Goal: Use online tool/utility: Use online tool/utility

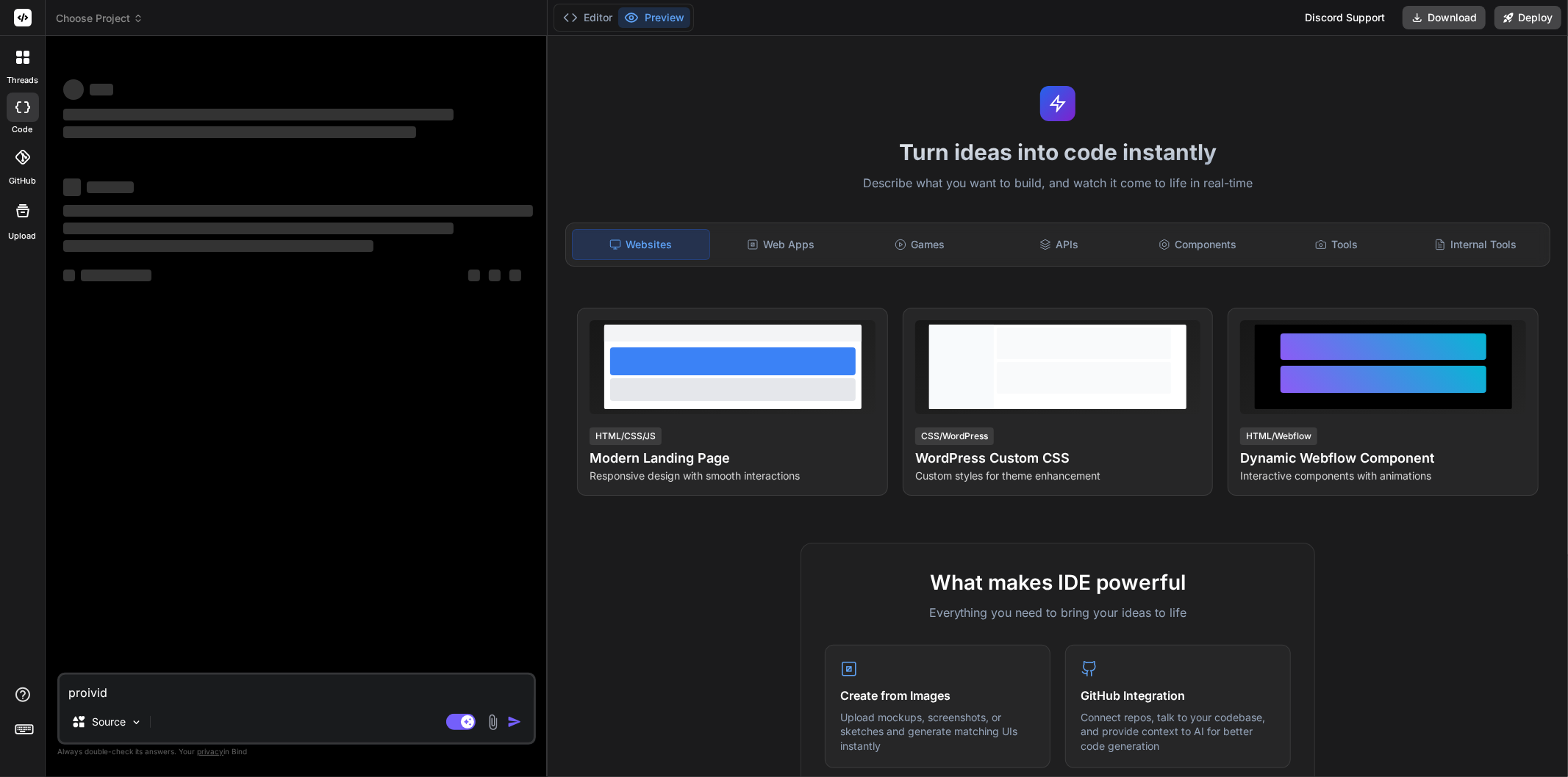
type textarea "x"
click at [129, 689] on textarea "proivid" at bounding box center [297, 688] width 474 height 26
type textarea "client_company.forEach((val, index) => { console.log(val,index); formData.appen…"
type textarea "x"
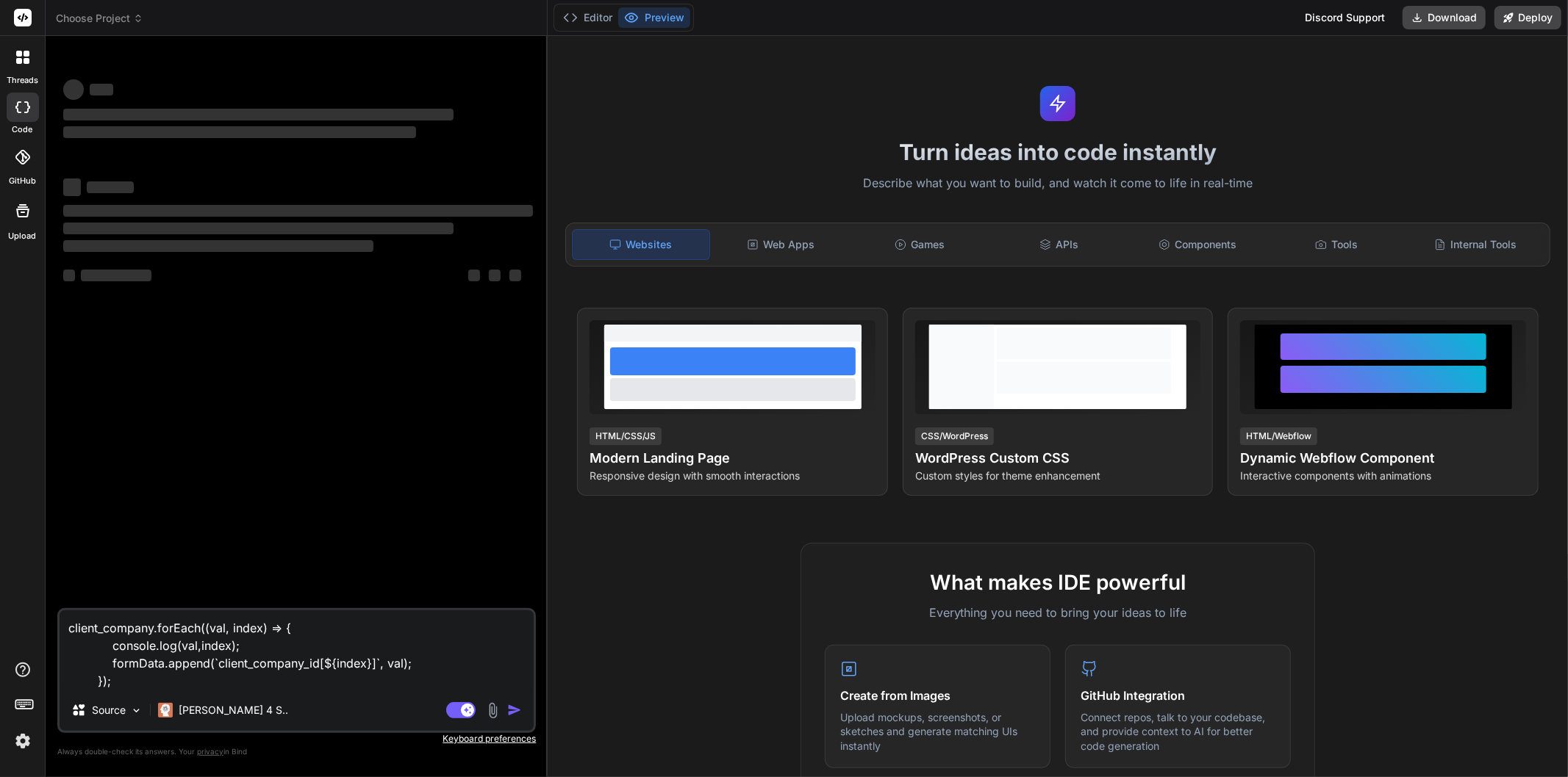
type textarea "client_company.forEach((val, index) => { console.log(val,index); formData.appen…"
type textarea "x"
type textarea "client_company.forEach((val, index) => { console.log(val,index); formData.appen…"
type textarea "x"
type textarea "client_company.forEach((val, index) => { console.log(val,index); formData.appen…"
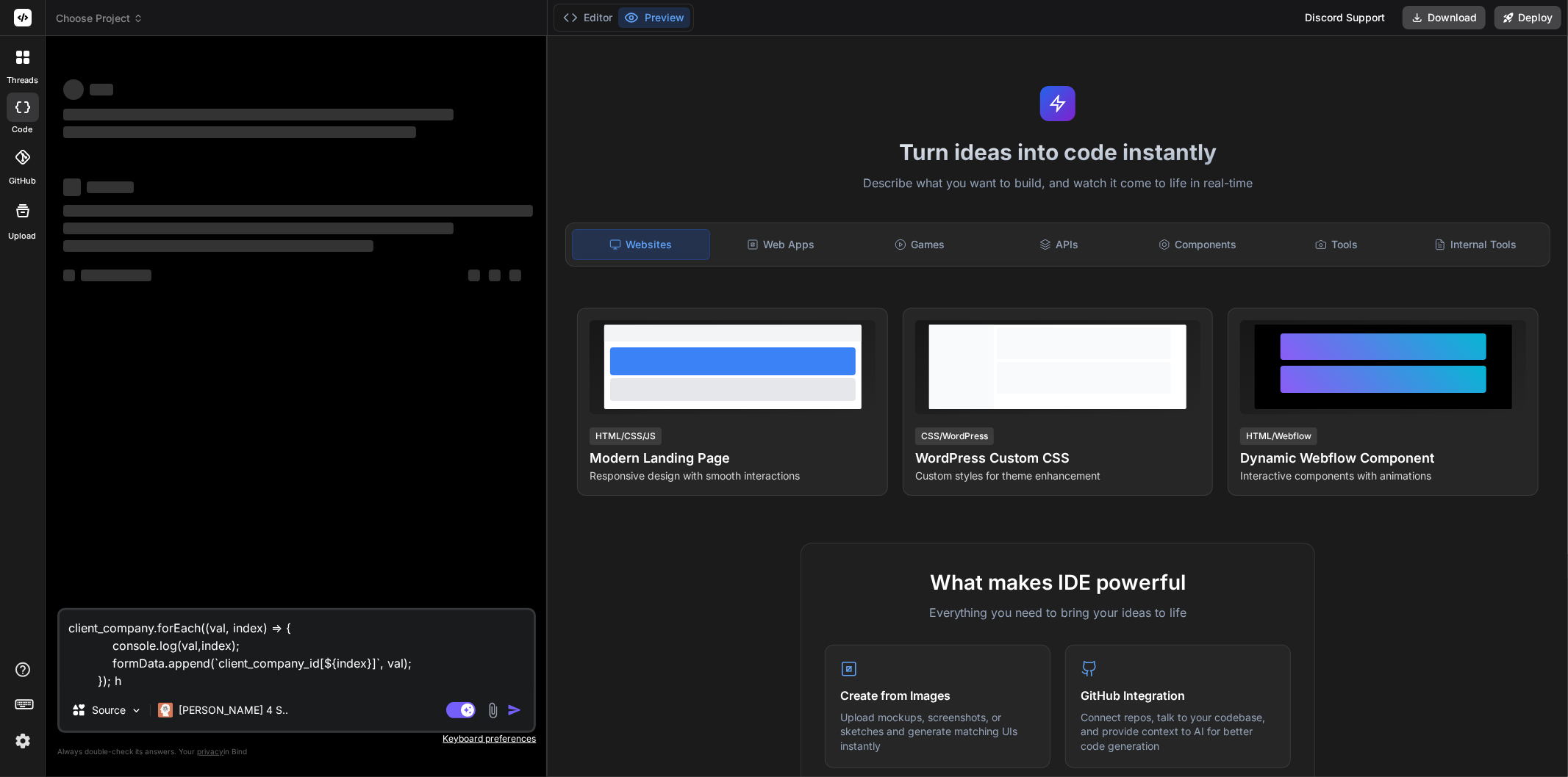
type textarea "x"
type textarea "client_company.forEach((val, index) => { console.log(val,index); formData.appen…"
type textarea "x"
type textarea "client_company.forEach((val, index) => { console.log(val,index); formData.appen…"
type textarea "x"
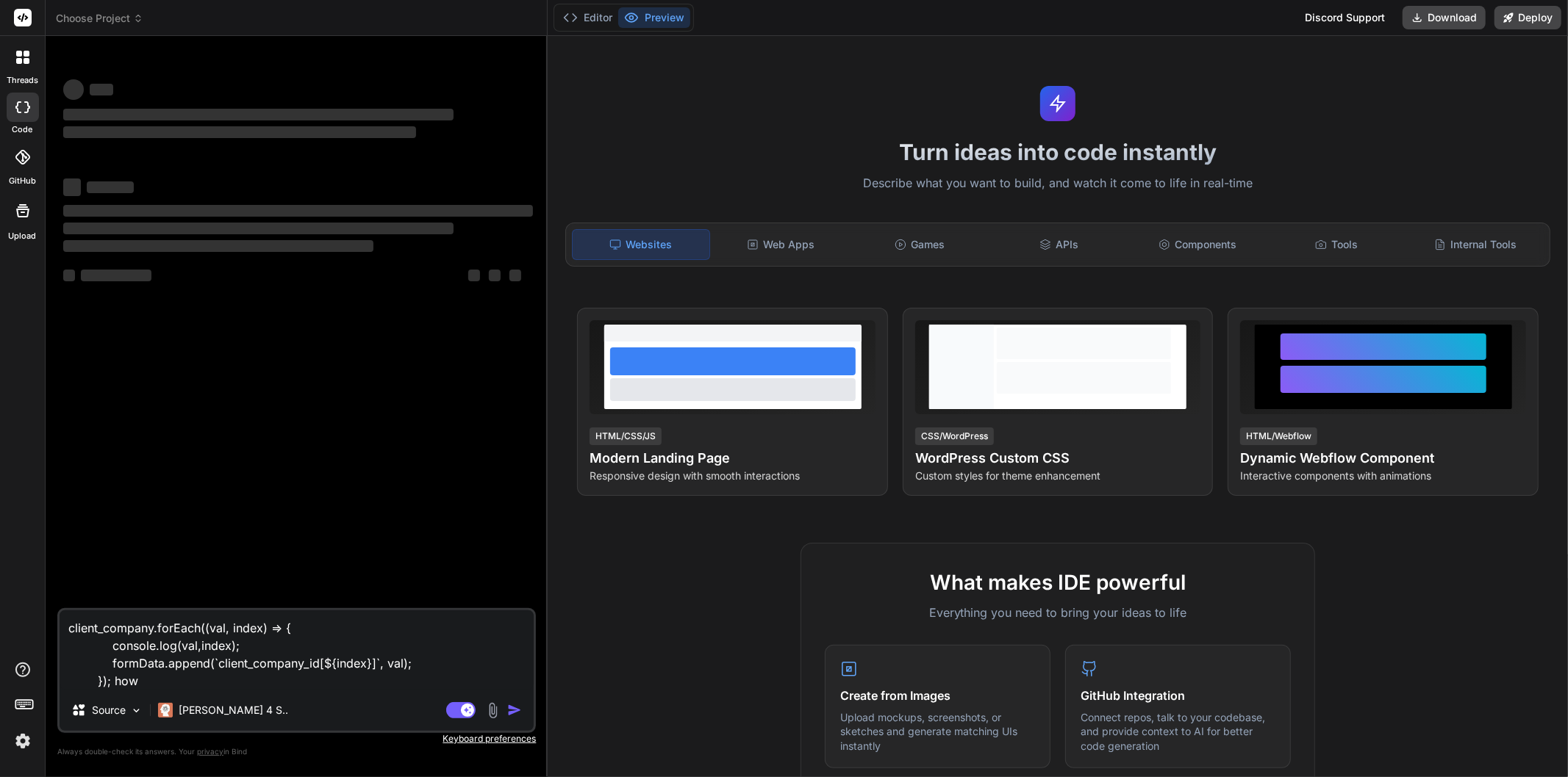
type textarea "client_company.forEach((val, index) => { console.log(val,index); formData.appen…"
type textarea "x"
type textarea "client_company.forEach((val, index) => { console.log(val,index); formData.appen…"
type textarea "x"
type textarea "client_company.forEach((val, index) => { console.log(val,index); formData.appen…"
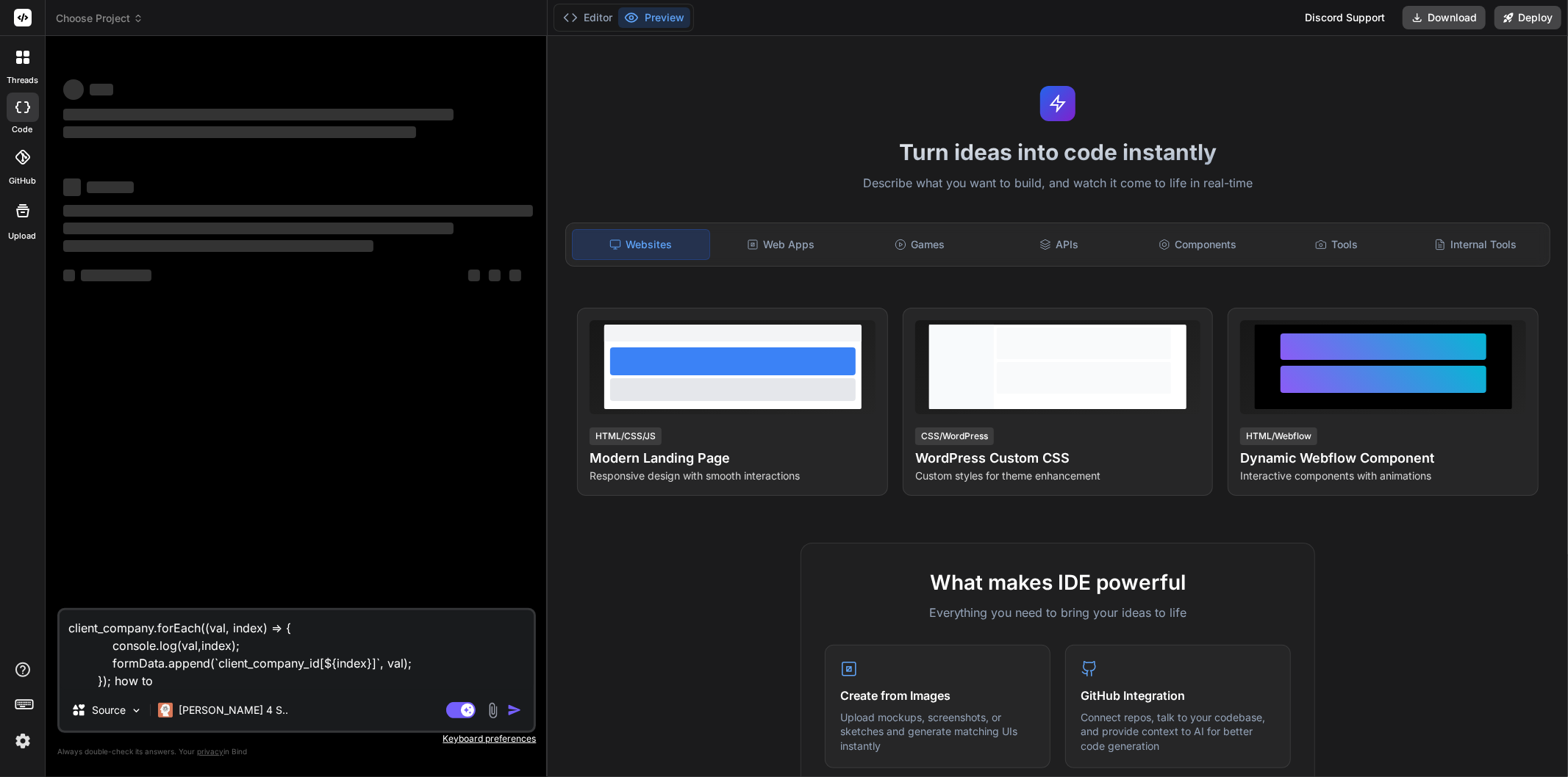
type textarea "x"
type textarea "client_company.forEach((val, index) => { console.log(val,index); formData.appen…"
type textarea "x"
type textarea "client_company.forEach((val, index) => { console.log(val,index); formData.appen…"
type textarea "x"
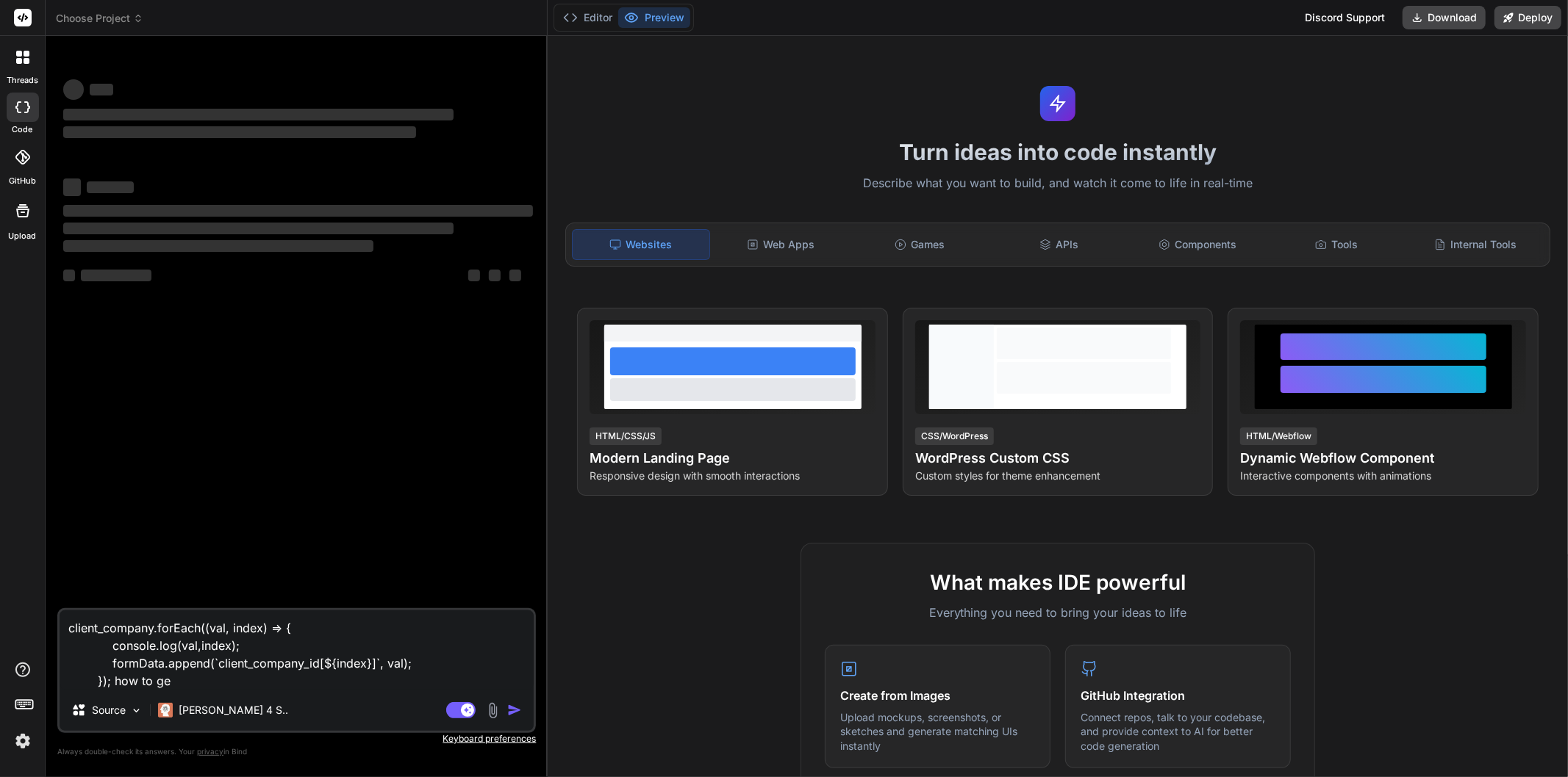
type textarea "client_company.forEach((val, index) => { console.log(val,index); formData.appen…"
type textarea "x"
type textarea "client_company.forEach((val, index) => { console.log(val,index); formData.appen…"
type textarea "x"
type textarea "client_company.forEach((val, index) => { console.log(val,index); formData.appen…"
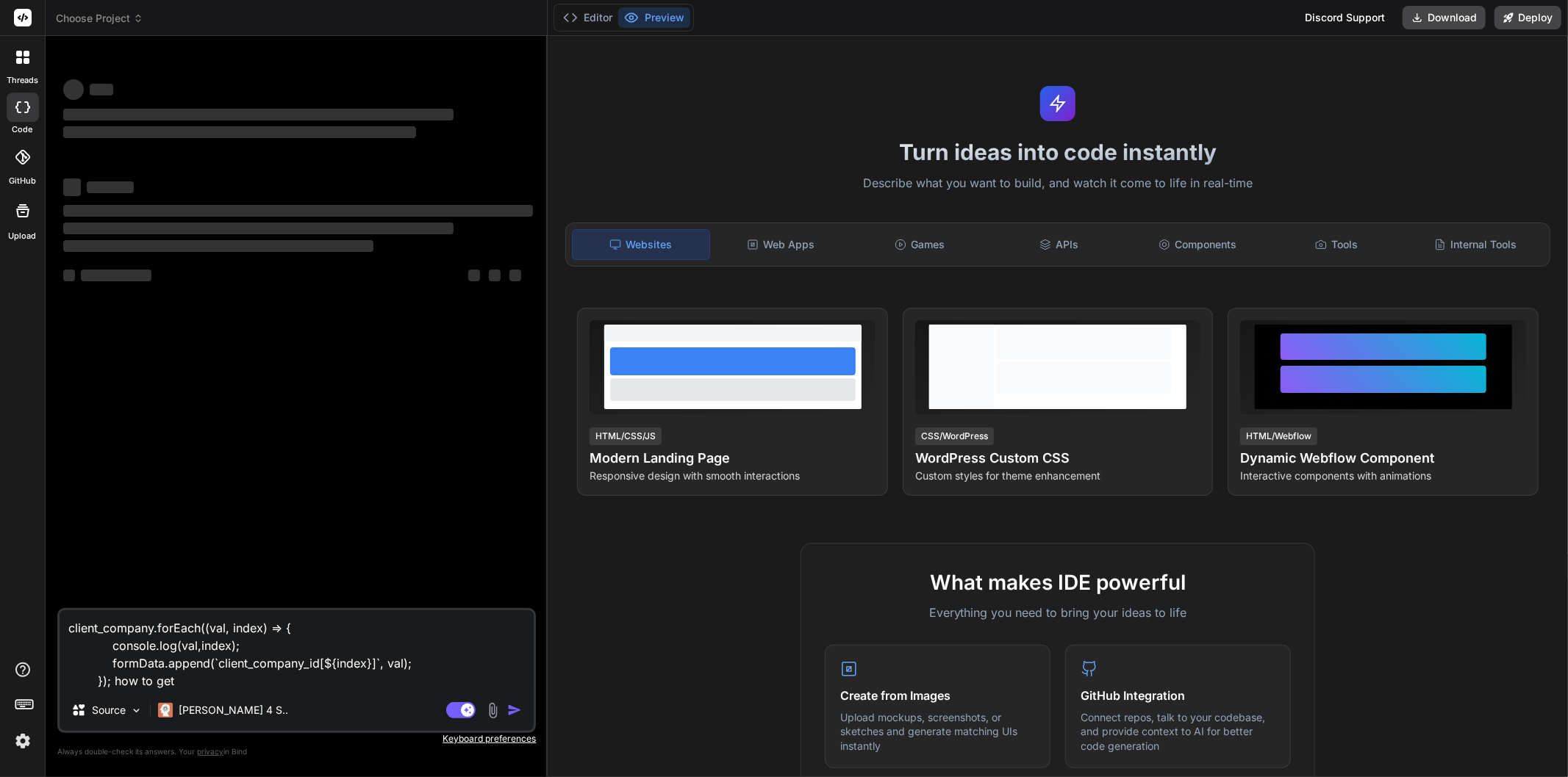
type textarea "x"
type textarea "client_company.forEach((val, index) => { console.log(val,index); formData.appen…"
type textarea "x"
type textarea "client_company.forEach((val, index) => { console.log(val,index); formData.appen…"
type textarea "x"
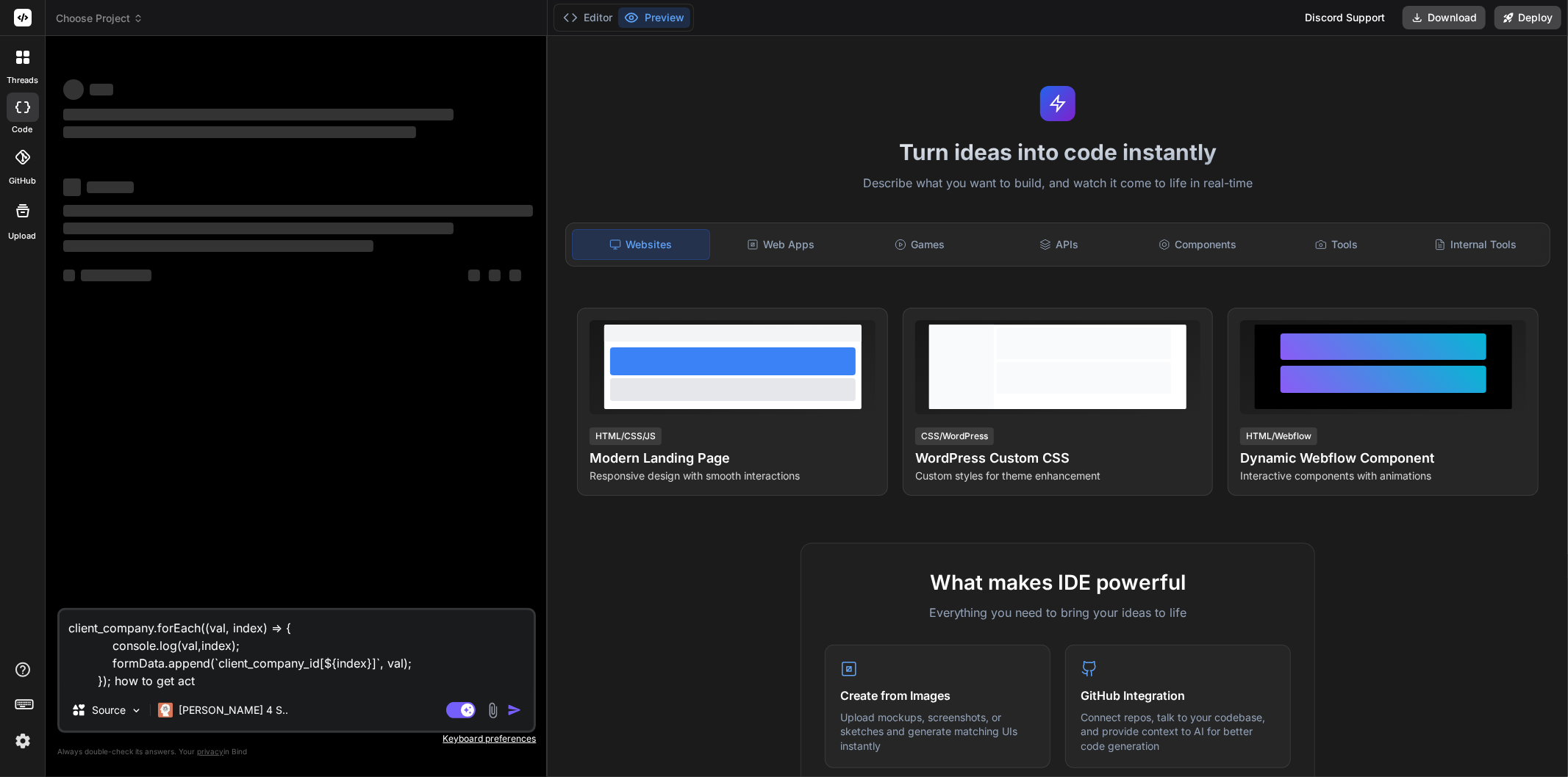
type textarea "client_company.forEach((val, index) => { console.log(val,index); formData.appen…"
type textarea "x"
type textarea "client_company.forEach((val, index) => { console.log(val,index); formData.appen…"
type textarea "x"
type textarea "client_company.forEach((val, index) => { console.log(val,index); formData.appen…"
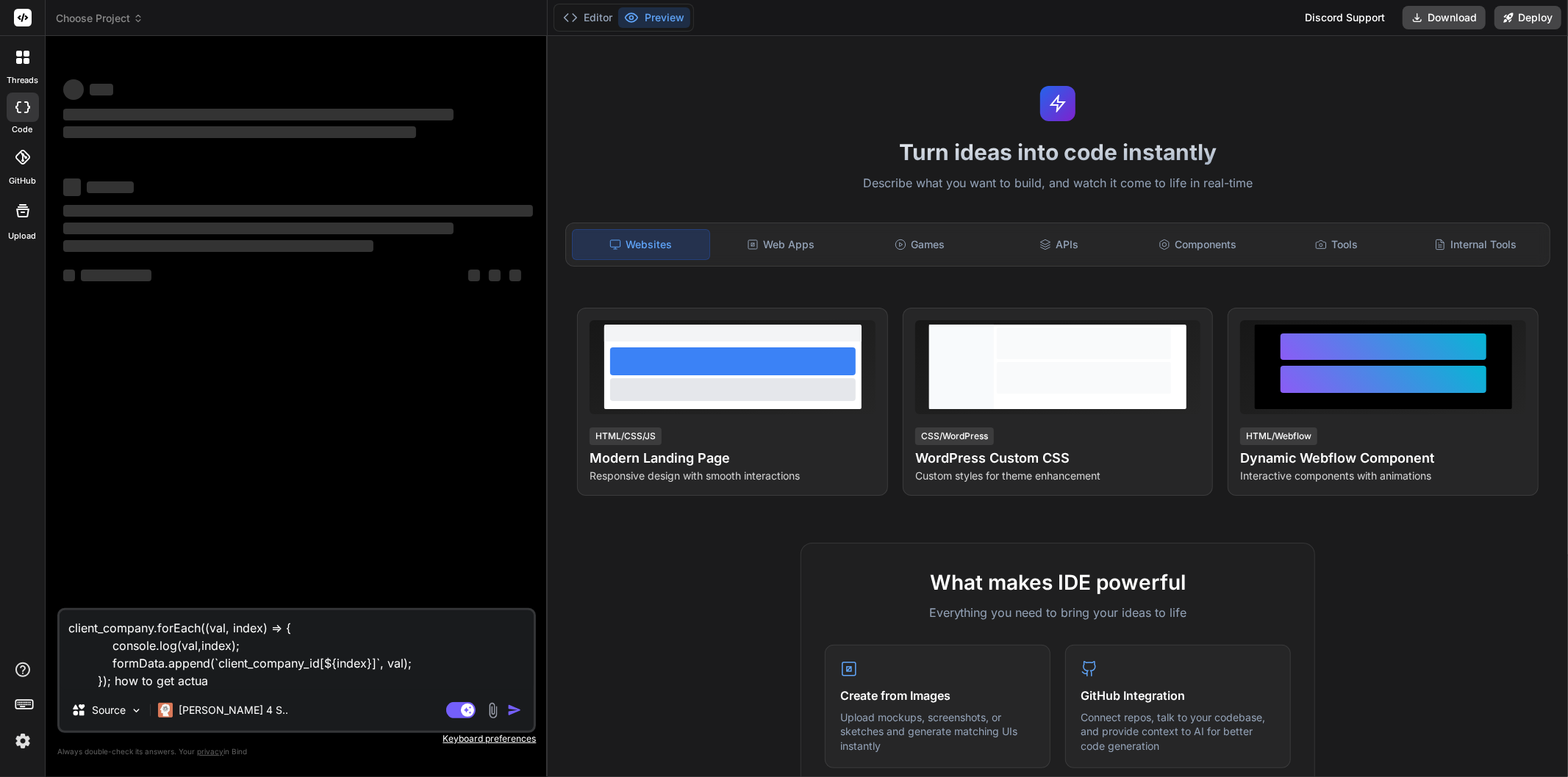
type textarea "x"
type textarea "client_company.forEach((val, index) => { console.log(val,index); formData.appen…"
type textarea "x"
type textarea "client_company.forEach((val, index) => { console.log(val,index); formData.appen…"
type textarea "x"
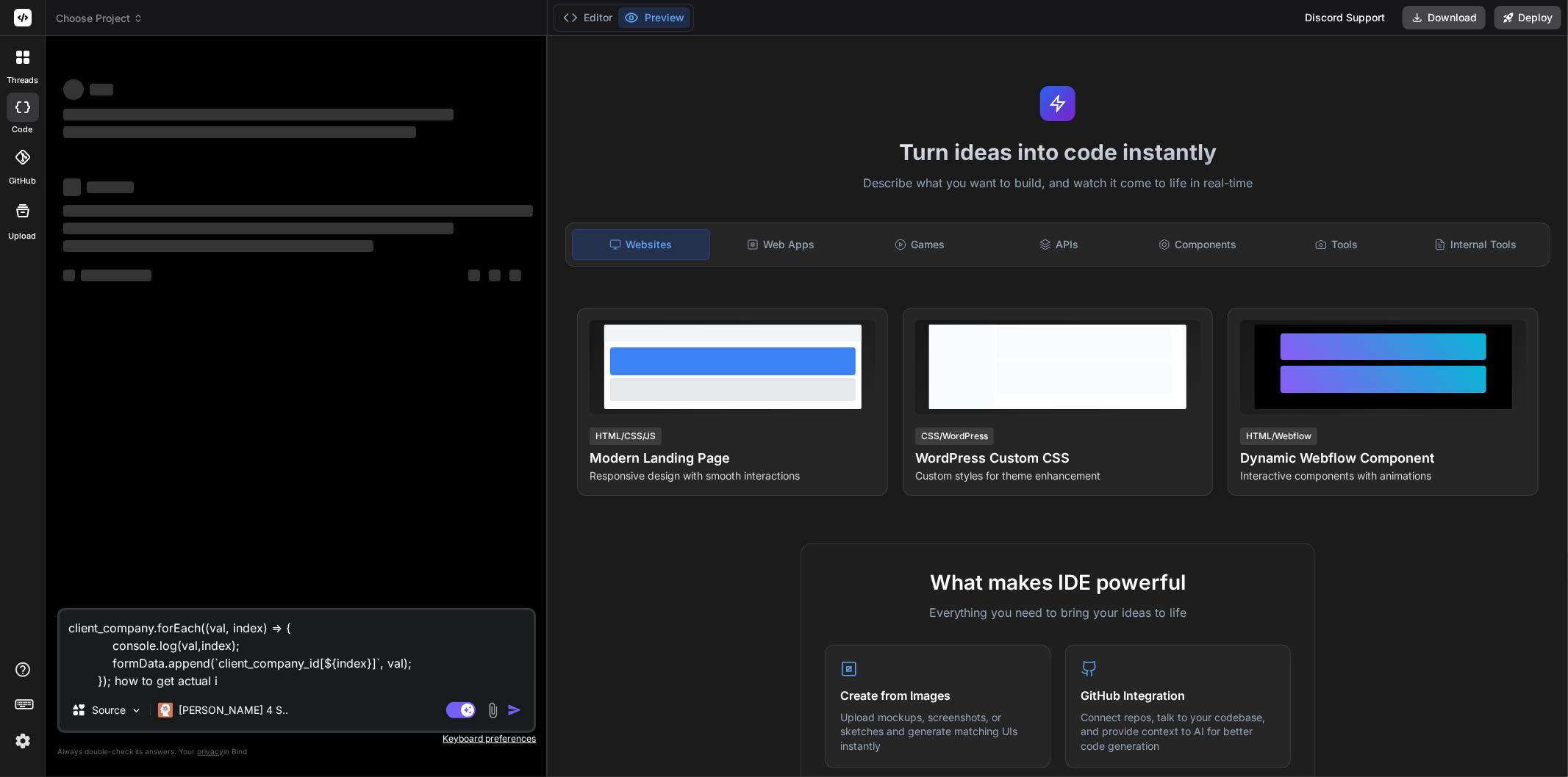
type textarea "client_company.forEach((val, index) => { console.log(val,index); formData.appen…"
type textarea "x"
type textarea "client_company.forEach((val, index) => { console.log(val,index); formData.appen…"
type textarea "x"
type textarea "client_company.forEach((val, index) => { console.log(val,index); formData.appen…"
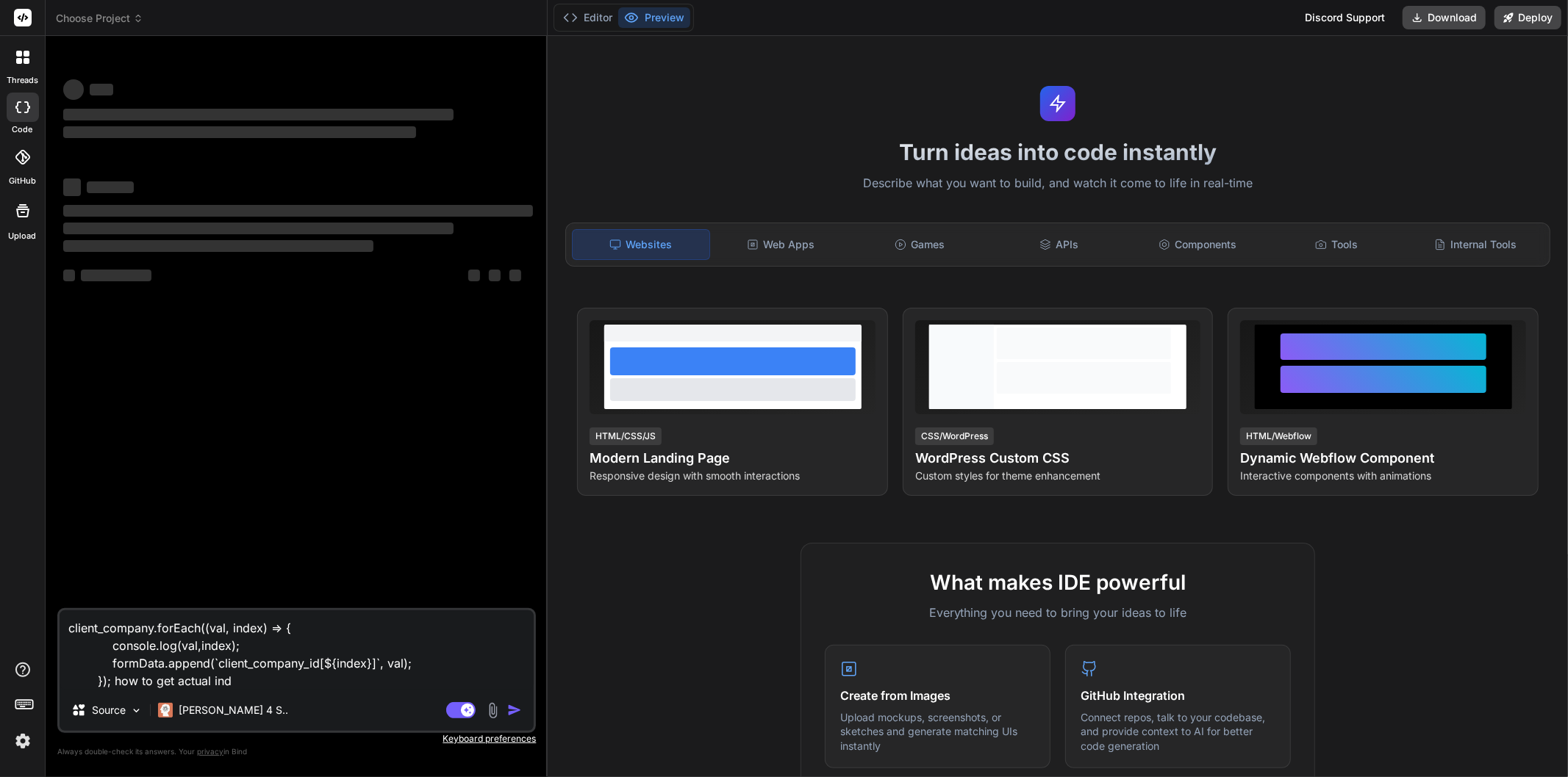
type textarea "x"
type textarea "client_company.forEach((val, index) => { console.log(val,index); formData.appen…"
type textarea "x"
type textarea "client_company.forEach((val, index) => { console.log(val,index); formData.appen…"
type textarea "x"
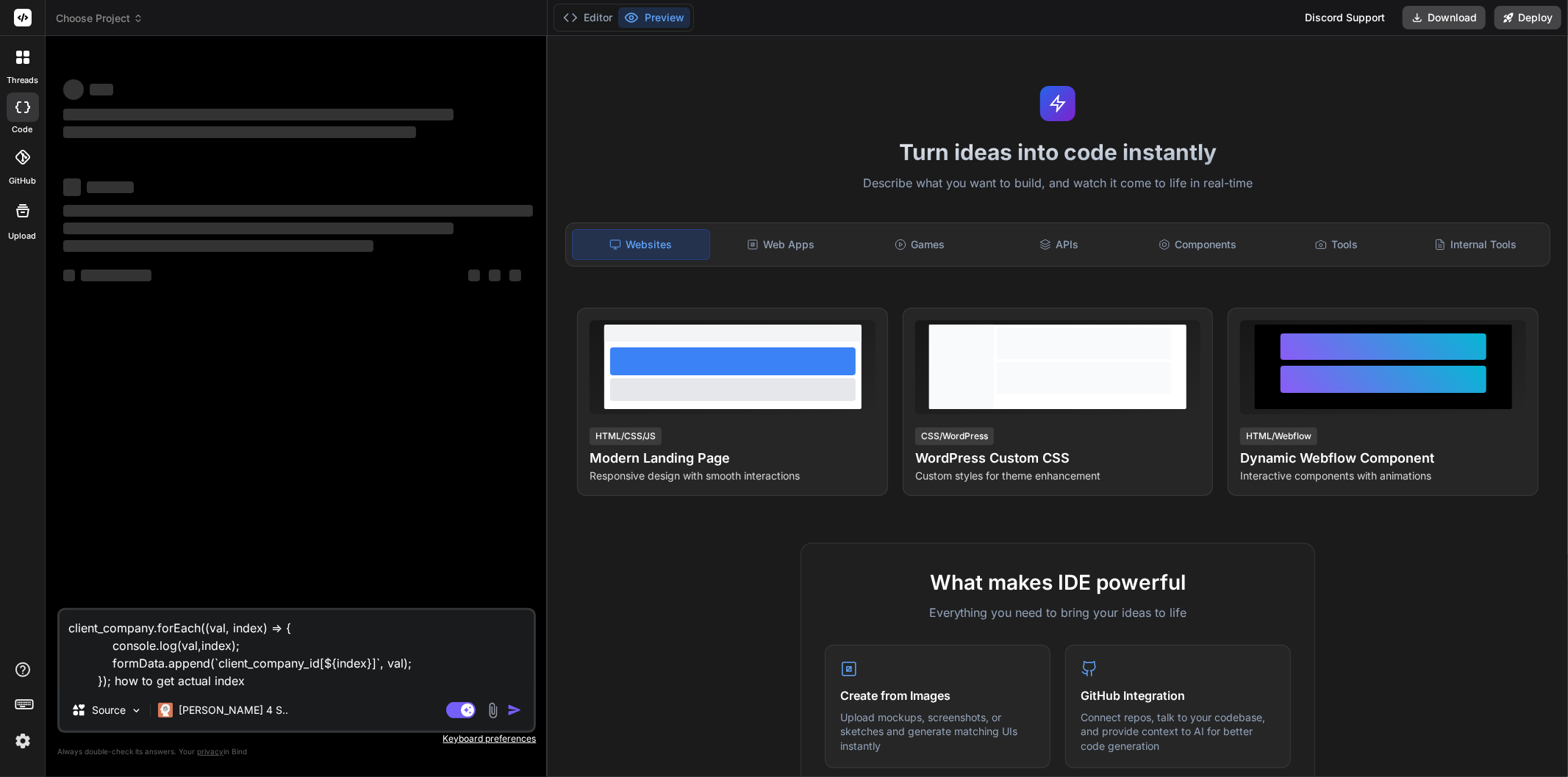
type textarea "client_company.forEach((val, index) => { console.log(val,index); formData.appen…"
type textarea "x"
type textarea "client_company.forEach((val, index) => { console.log(val,index); formData.appen…"
type textarea "x"
type textarea "client_company.forEach((val, index) => { console.log(val,index); formData.appen…"
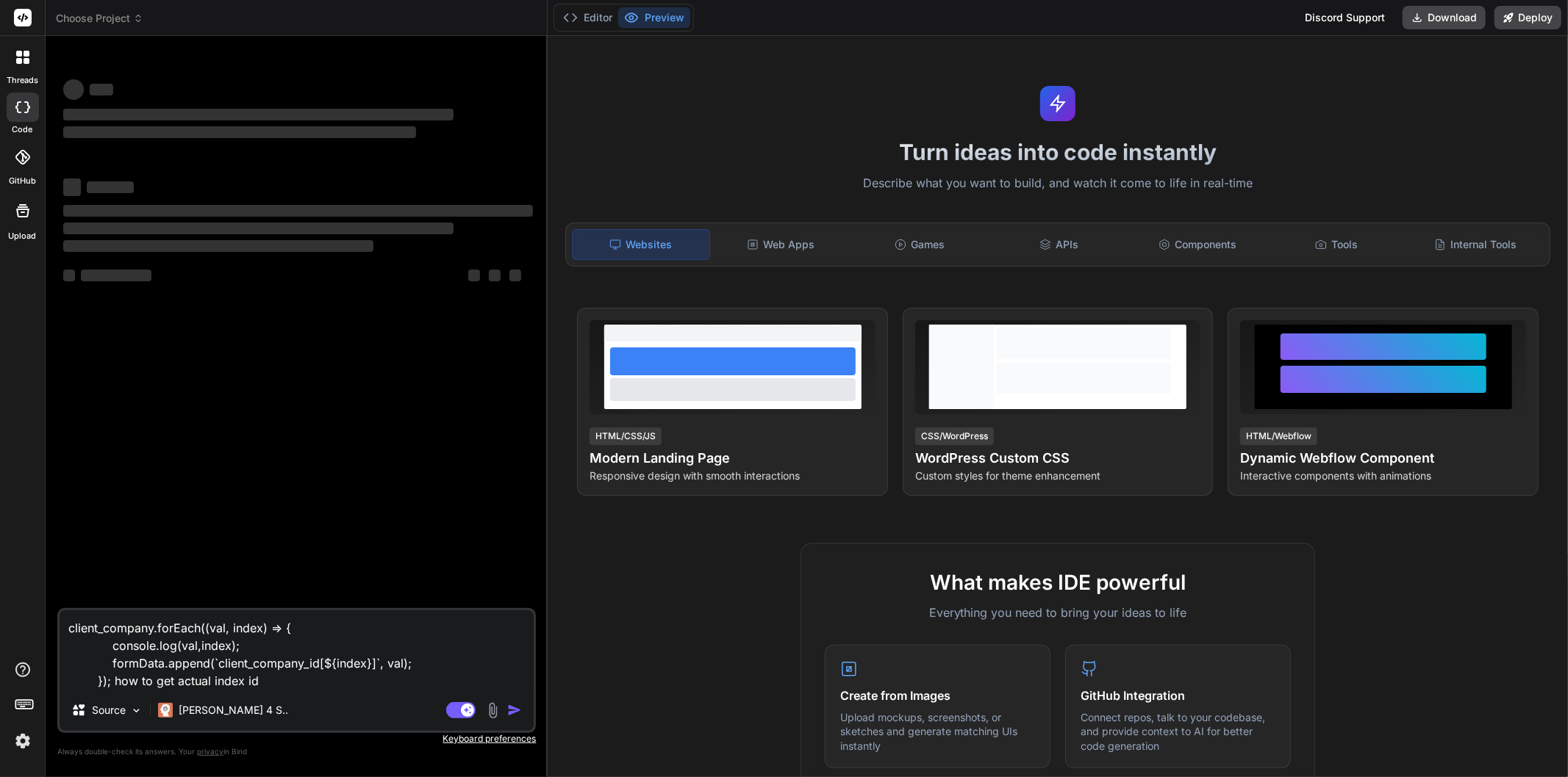
type textarea "x"
type textarea "client_company.forEach((val, index) => { console.log(val,index); formData.appen…"
type textarea "x"
type textarea "client_company.forEach((val, index) => { console.log(val,index); formData.appen…"
type textarea "x"
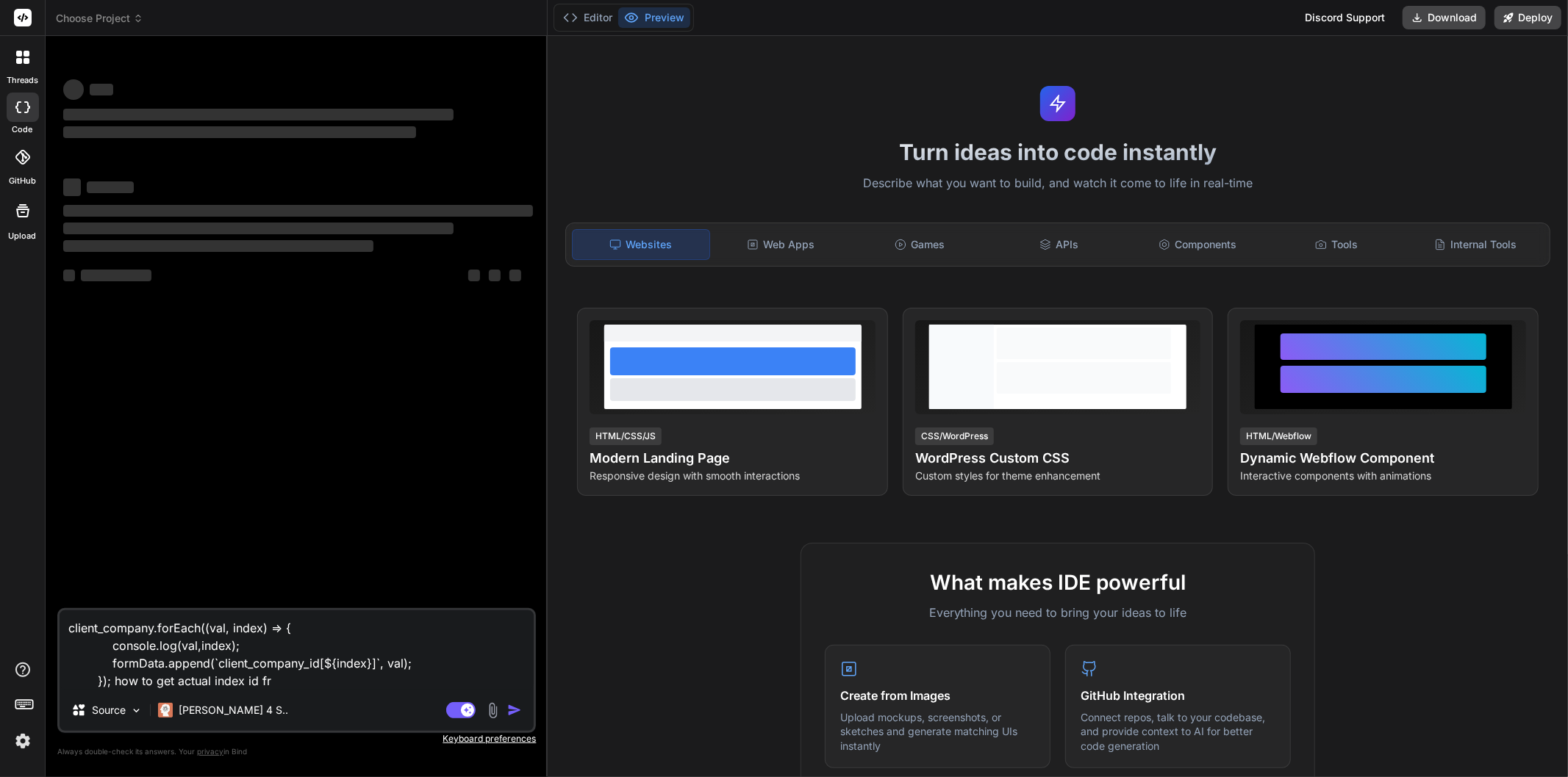
type textarea "client_company.forEach((val, index) => { console.log(val,index); formData.appen…"
type textarea "x"
type textarea "client_company.forEach((val, index) => { console.log(val,index); formData.appen…"
type textarea "x"
type textarea "client_company.forEach((val, index) => { console.log(val,index); formData.appen…"
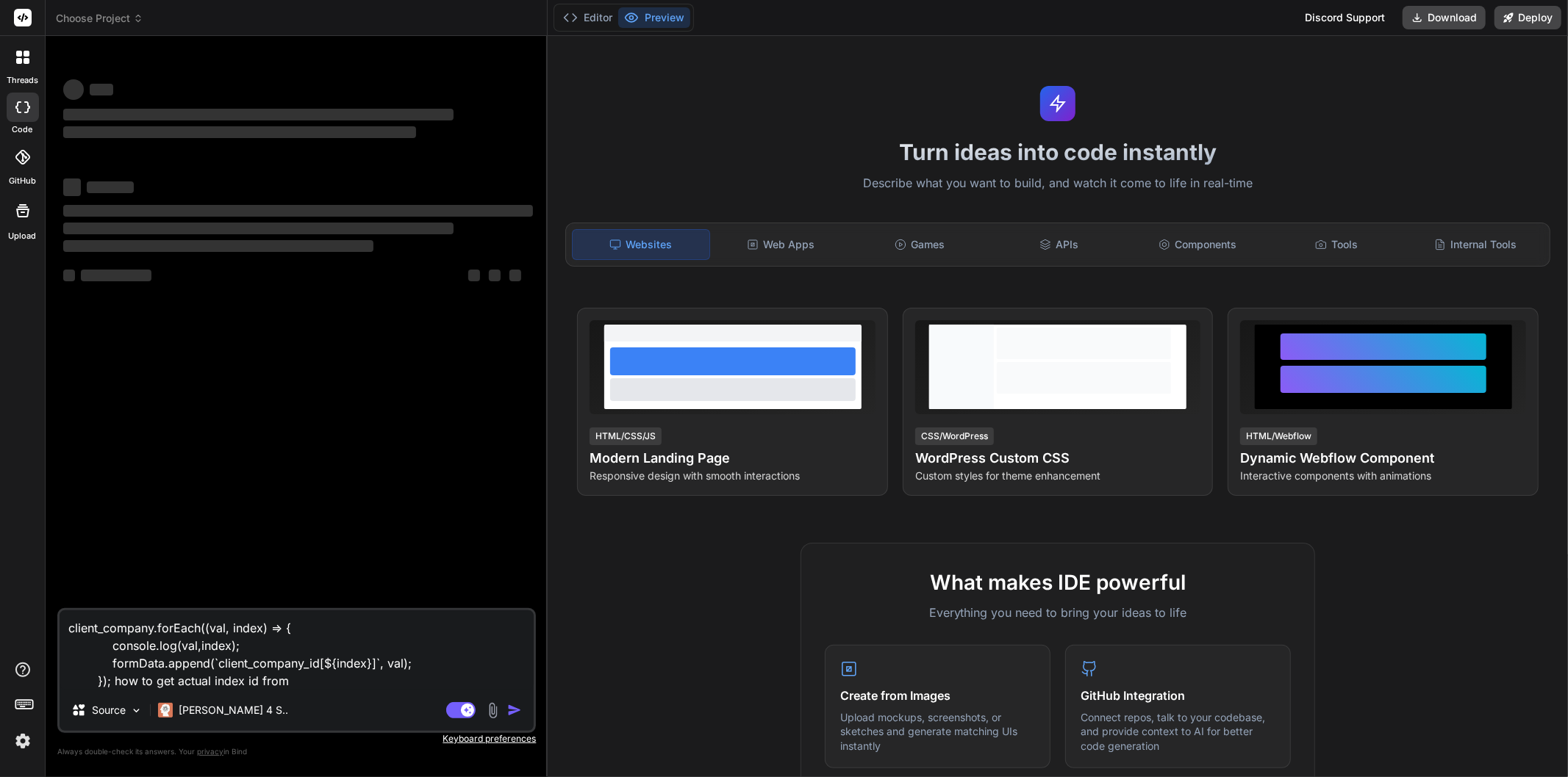
type textarea "x"
type textarea "client_company.forEach((val, index) => { console.log(val,index); formData.appen…"
type textarea "x"
type textarea "client_company.forEach((val, index) => { console.log(val,index); formData.appen…"
type textarea "x"
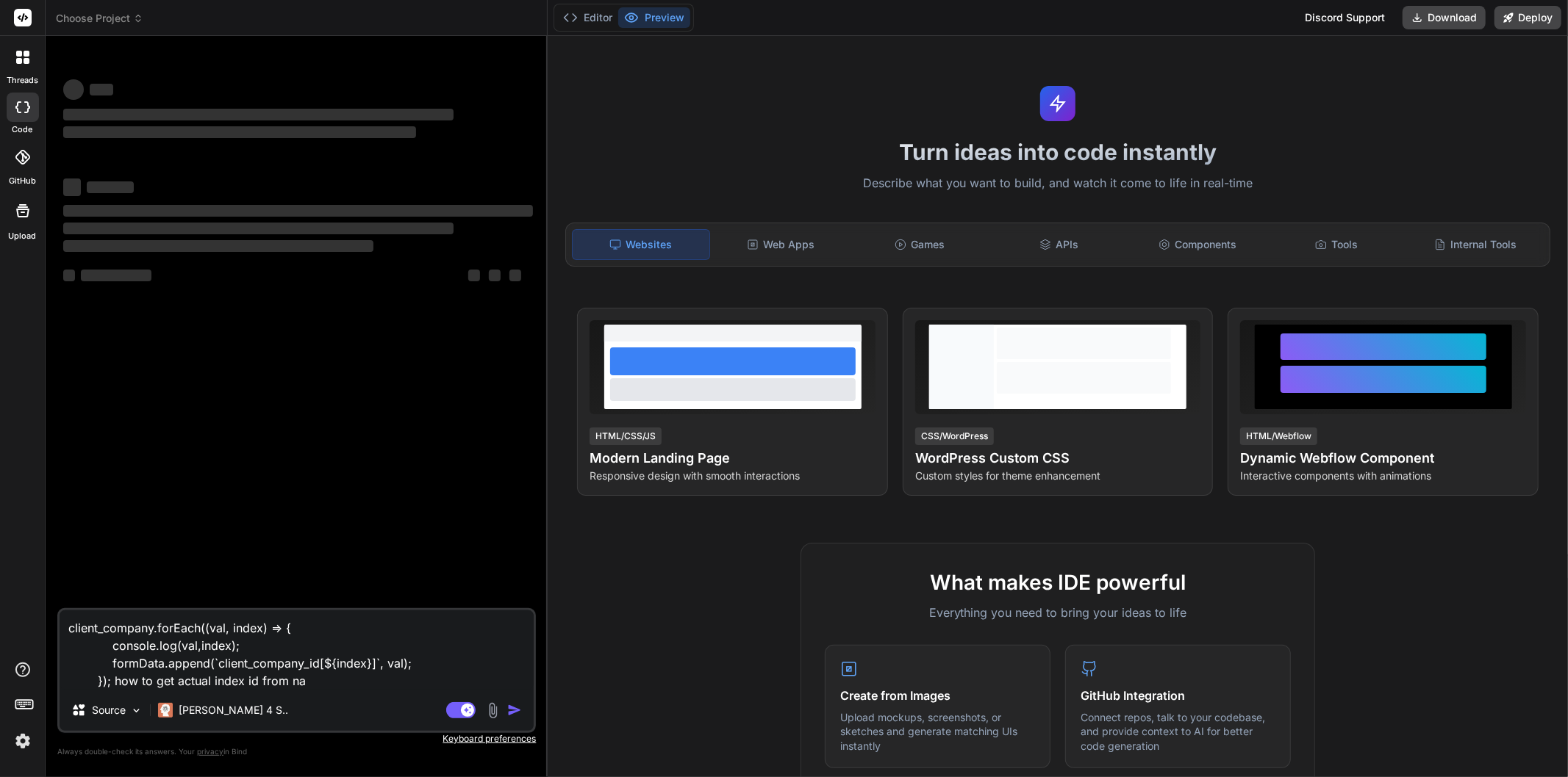
type textarea "client_company.forEach((val, index) => { console.log(val,index); formData.appen…"
type textarea "x"
type textarea "client_company.forEach((val, index) => { console.log(val,index); formData.appen…"
type textarea "x"
type textarea "client_company.forEach((val, index) => { console.log(val,index); formData.appen…"
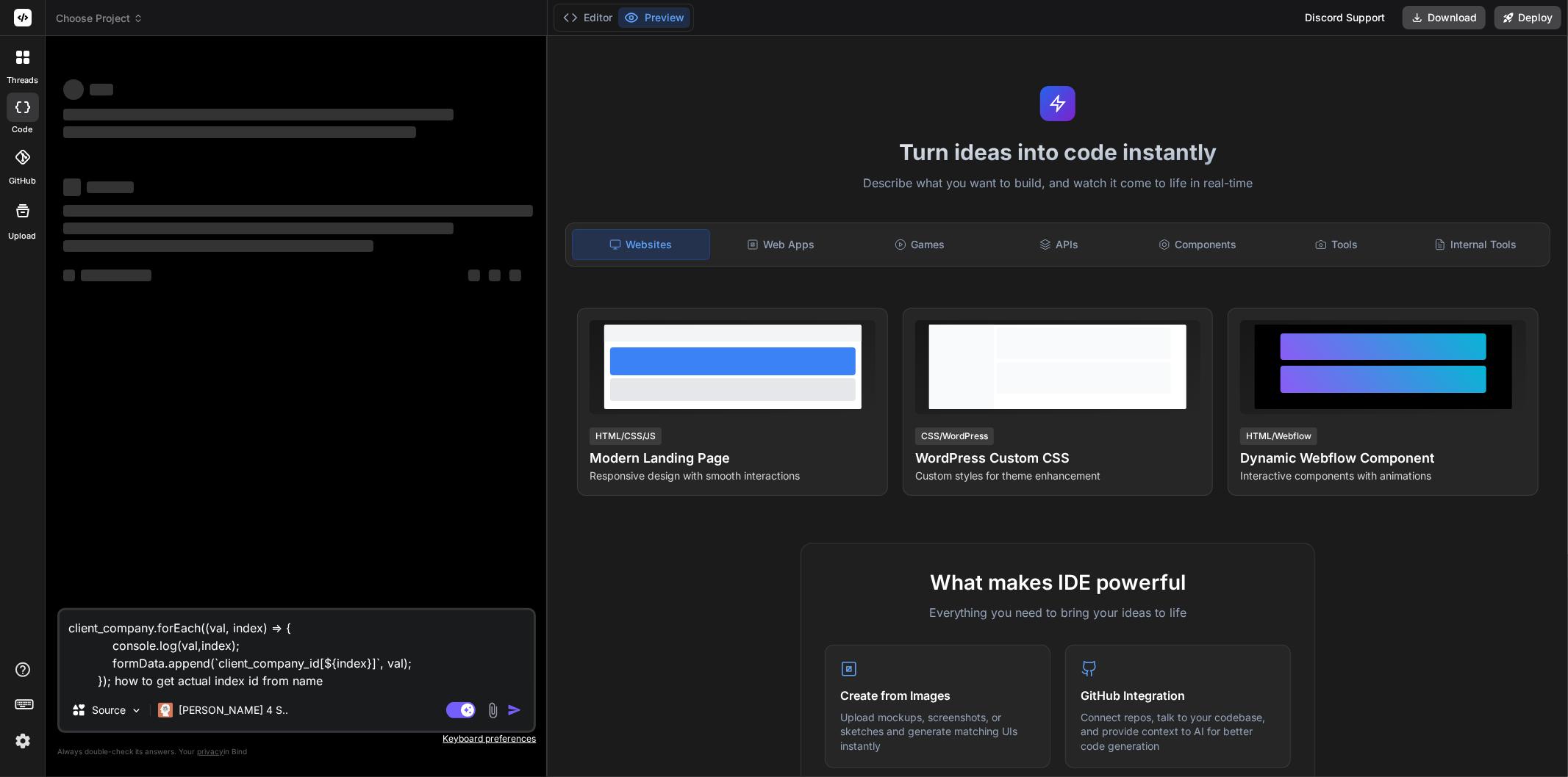
type textarea "x"
type textarea "client_company.forEach((val, index) => { console.log(val,index); formData.appen…"
type textarea "x"
type textarea "client_company.forEach((val, index) => { console.log(val,index); formData.appen…"
type textarea "x"
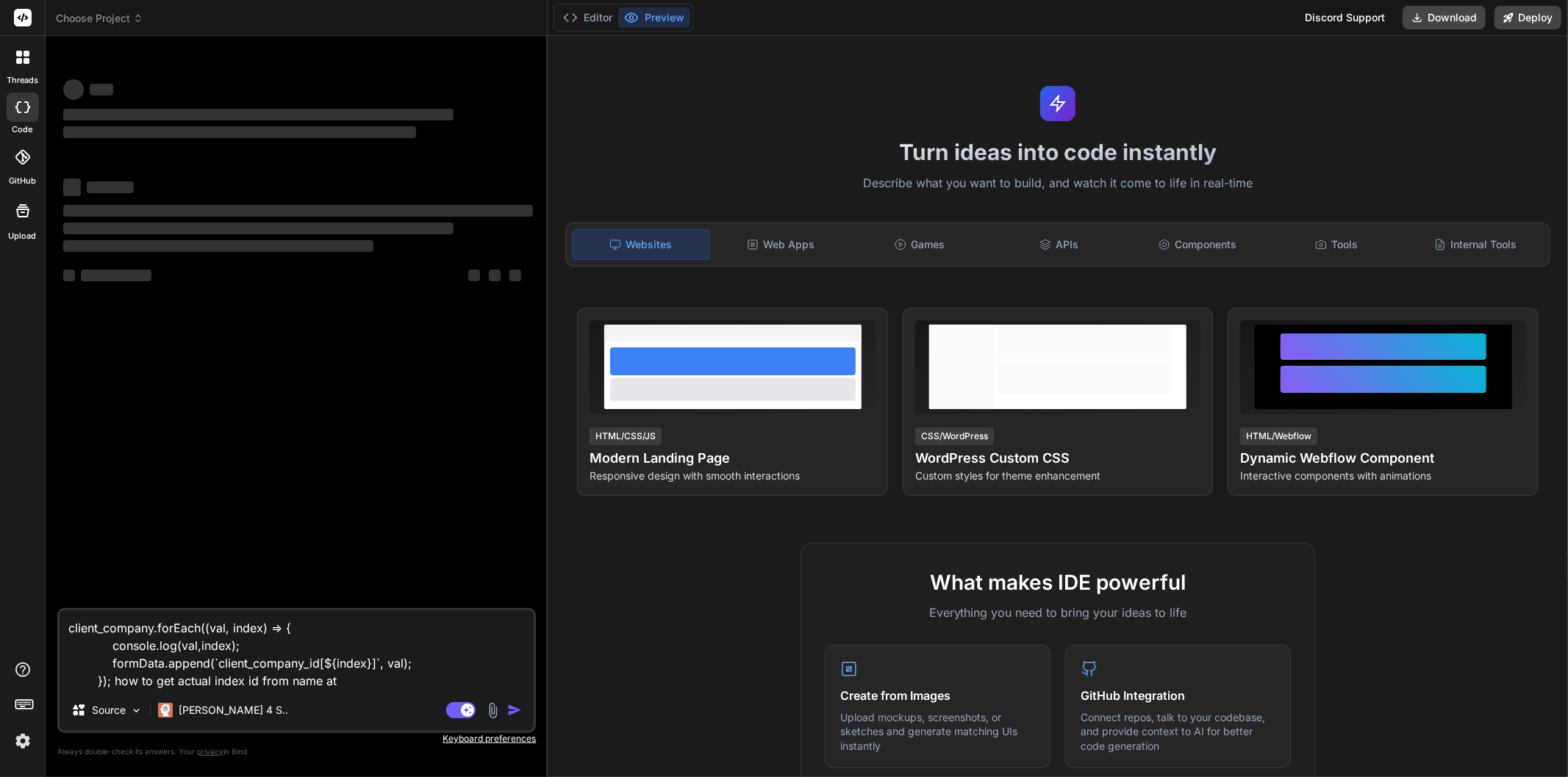
type textarea "client_company.forEach((val, index) => { console.log(val,index); formData.appen…"
type textarea "x"
type textarea "client_company.forEach((val, index) => { console.log(val,index); formData.appen…"
type textarea "x"
type textarea "client_company.forEach((val, index) => { console.log(val,index); formData.appen…"
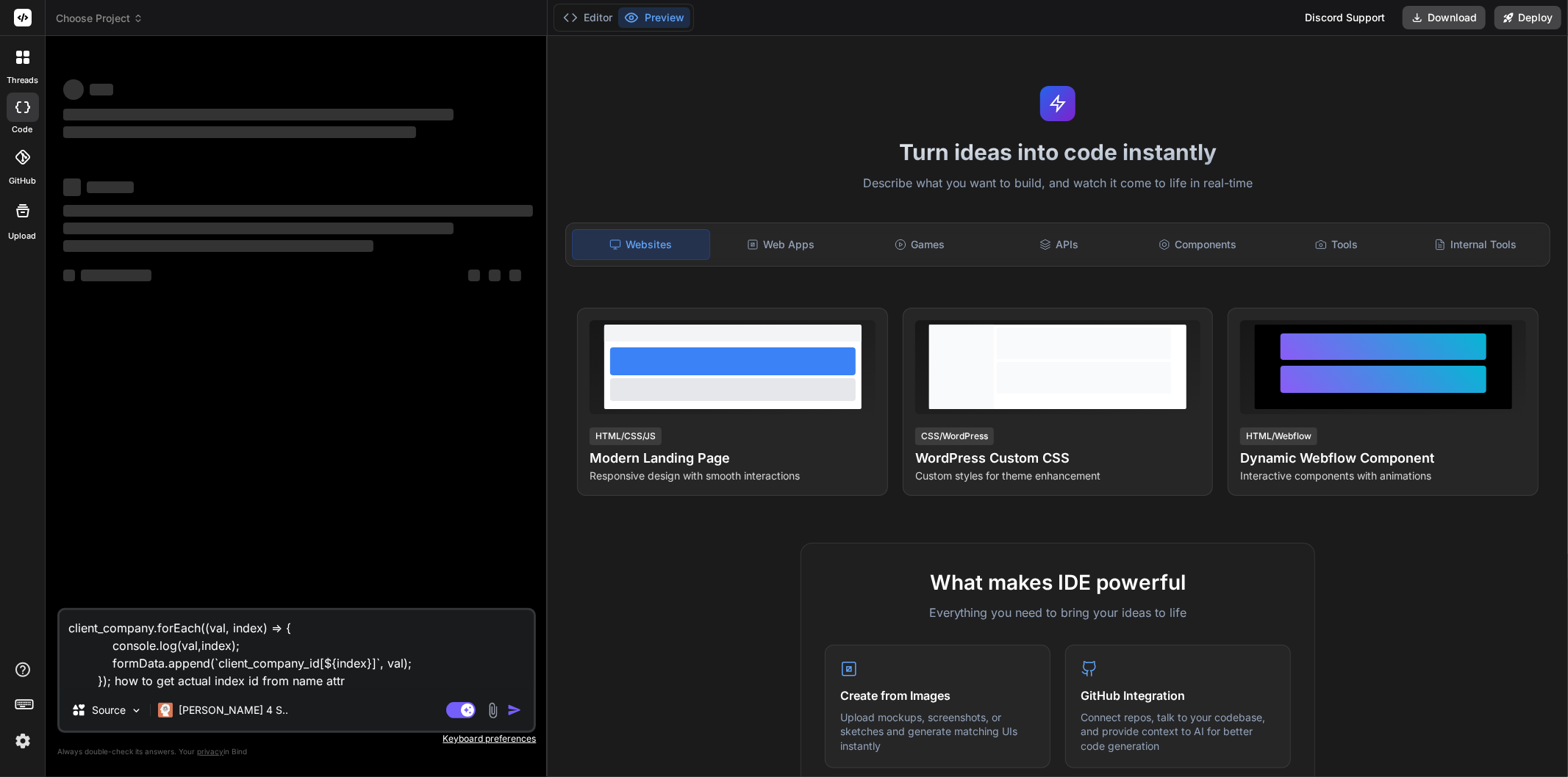
type textarea "x"
type textarea "client_company.forEach((val, index) => { console.log(val,index); formData.appen…"
type textarea "x"
type textarea "client_company.forEach((val, index) => { console.log(val,index); formData.appen…"
type textarea "x"
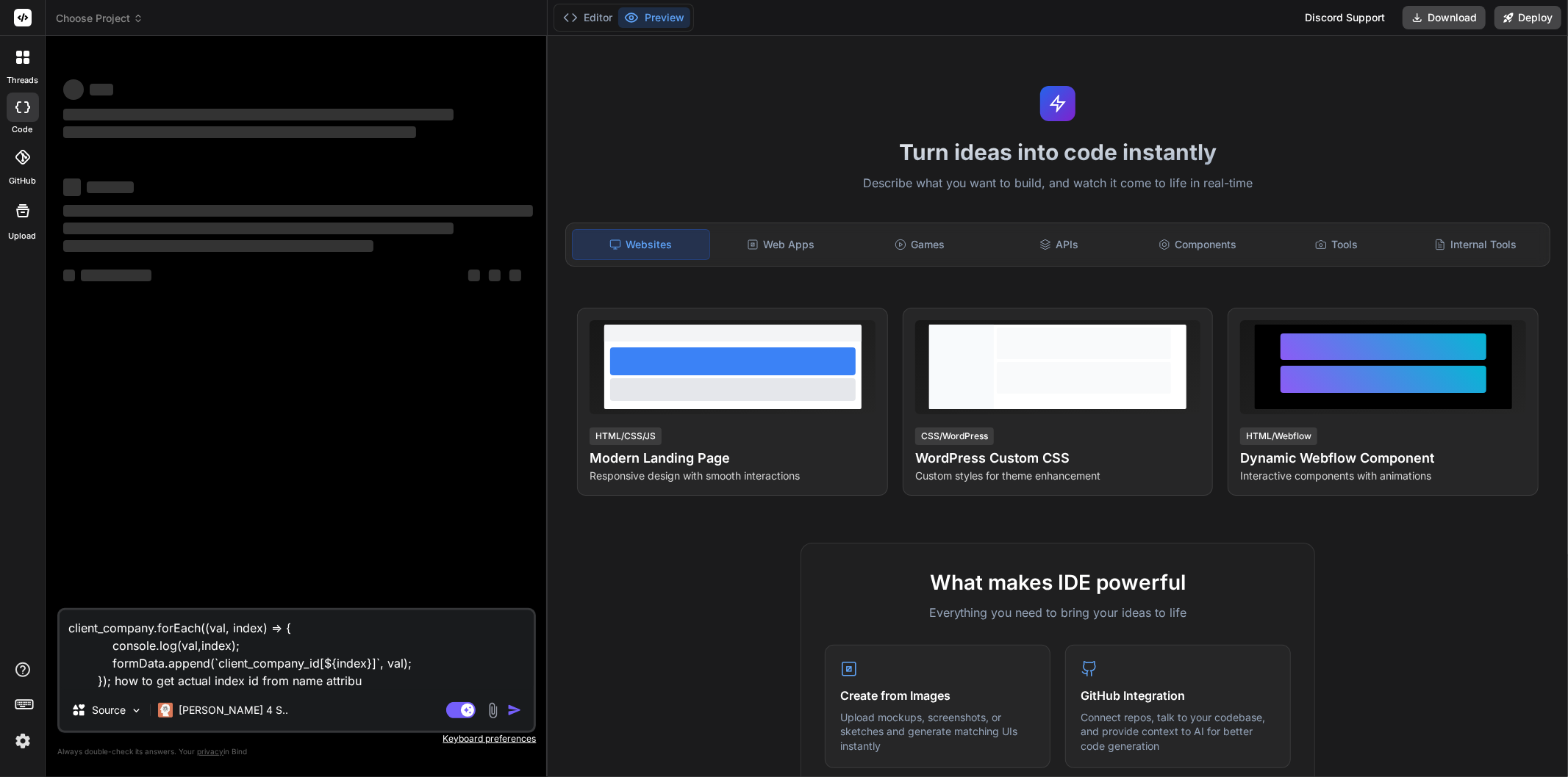
type textarea "client_company.forEach((val, index) => { console.log(val,index); formData.appen…"
type textarea "x"
type textarea "client_company.forEach((val, index) => { console.log(val,index); formData.appen…"
type textarea "x"
type textarea "client_company.forEach((val, index) => { console.log(val,index); formData.appen…"
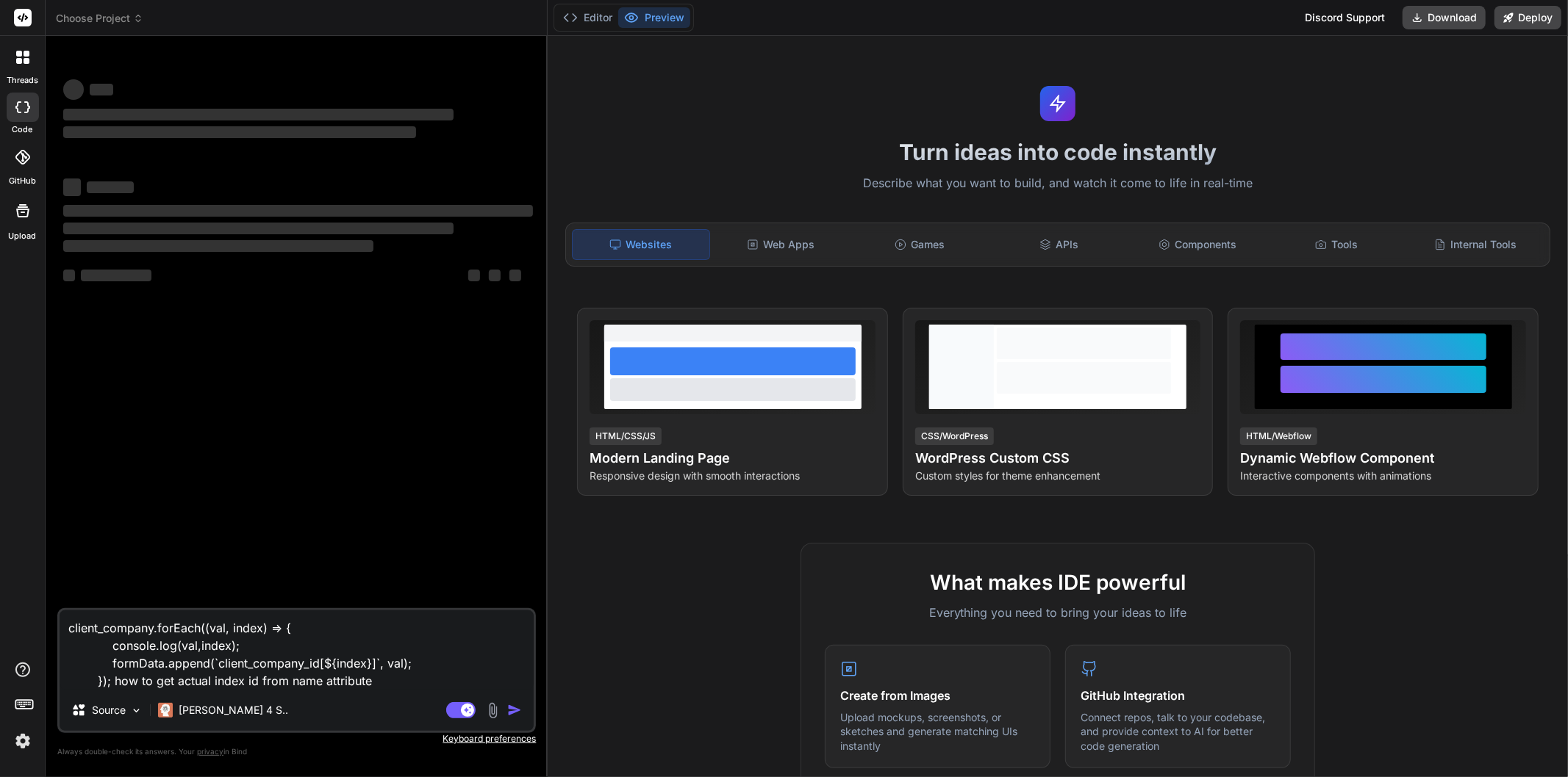
click at [381, 686] on textarea "client_company.forEach((val, index) => { console.log(val,index); formData.appen…" at bounding box center [297, 650] width 474 height 79
click at [504, 707] on div "Agent Mode. When this toggle is activated, AI automatically makes decisions, re…" at bounding box center [486, 710] width 84 height 18
click at [507, 708] on div "Agent Mode. When this toggle is activated, AI automatically makes decisions, re…" at bounding box center [486, 710] width 84 height 18
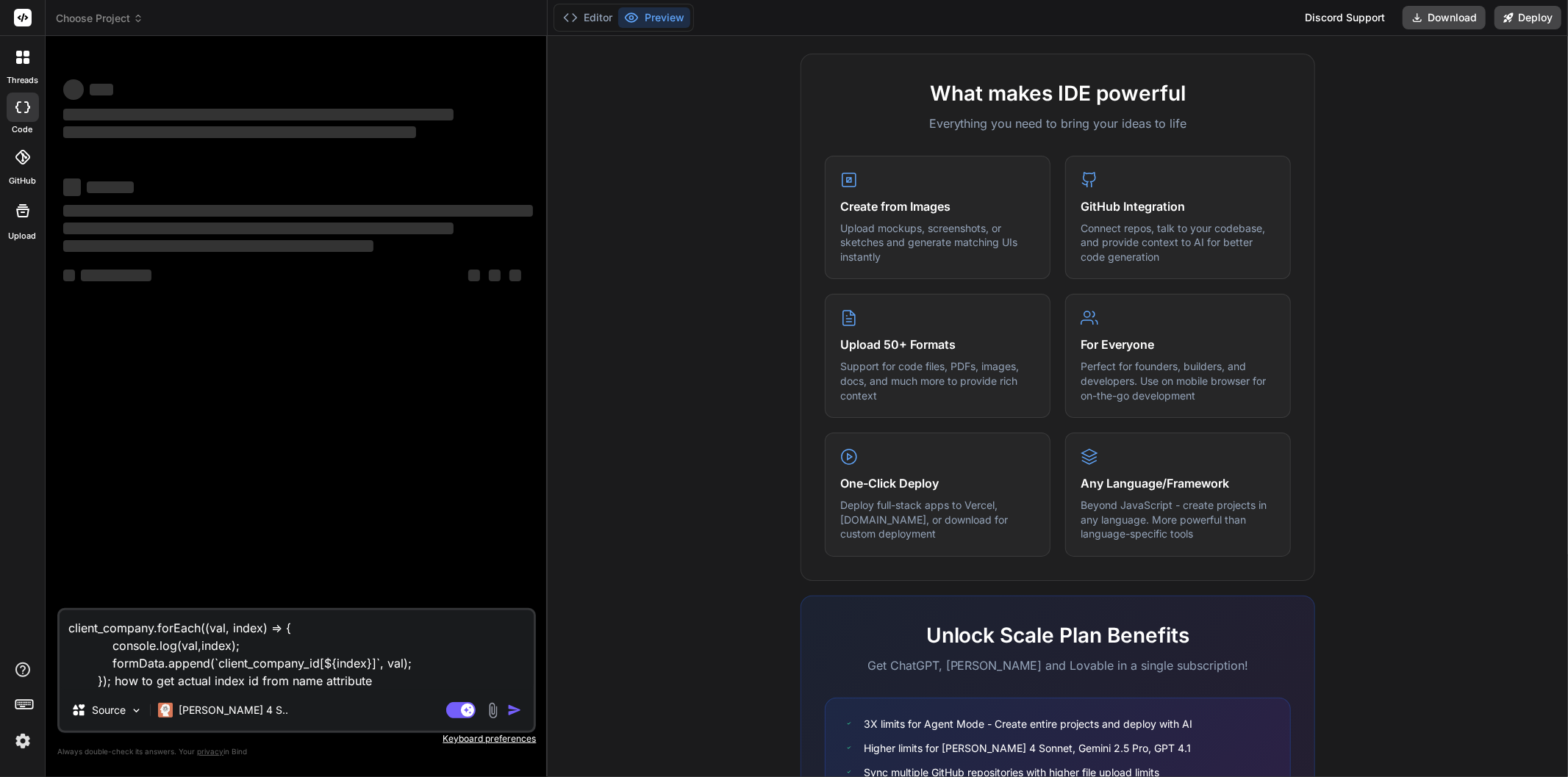
scroll to position [624, 0]
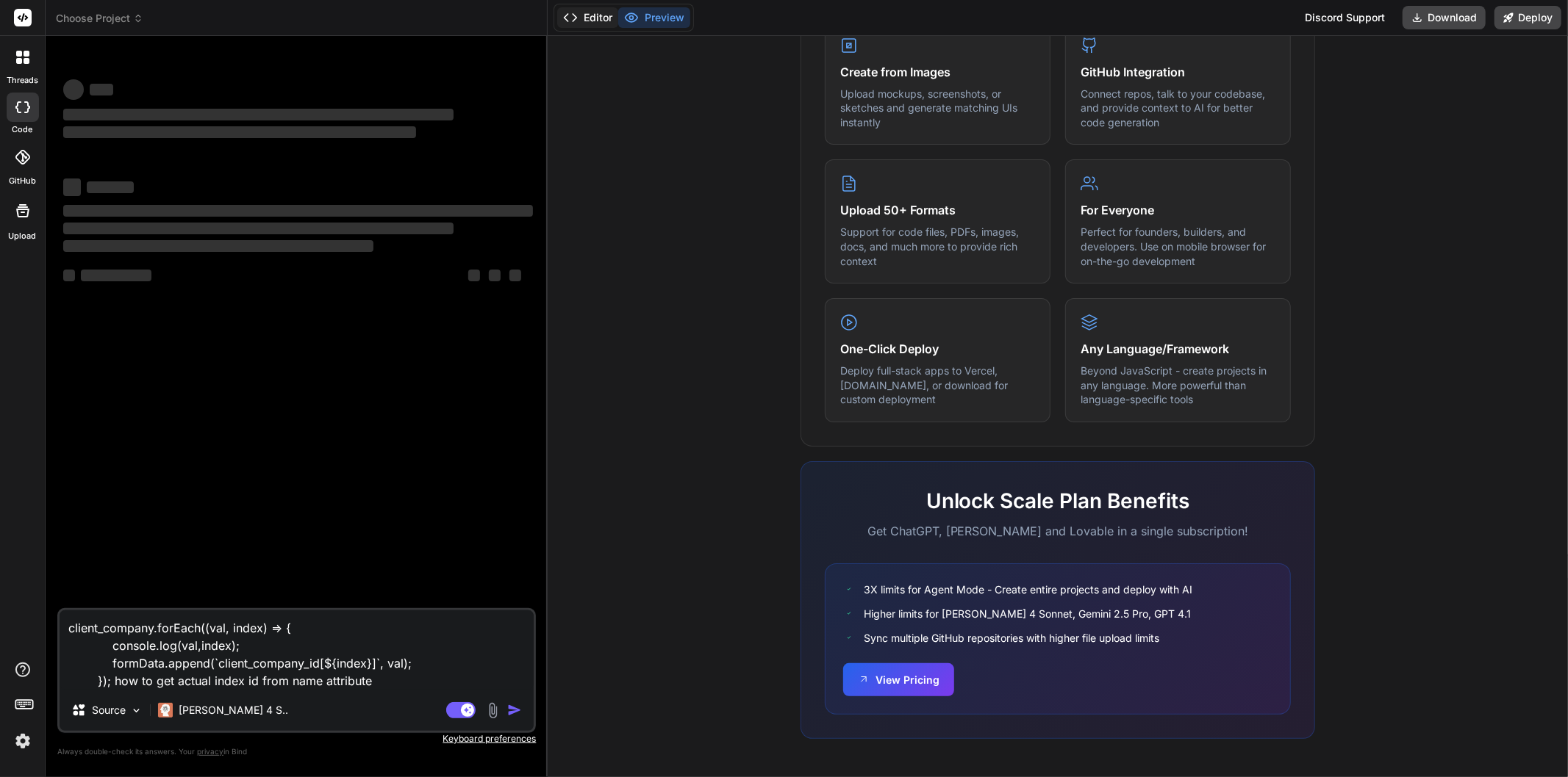
click at [593, 17] on button "Editor" at bounding box center [588, 18] width 61 height 20
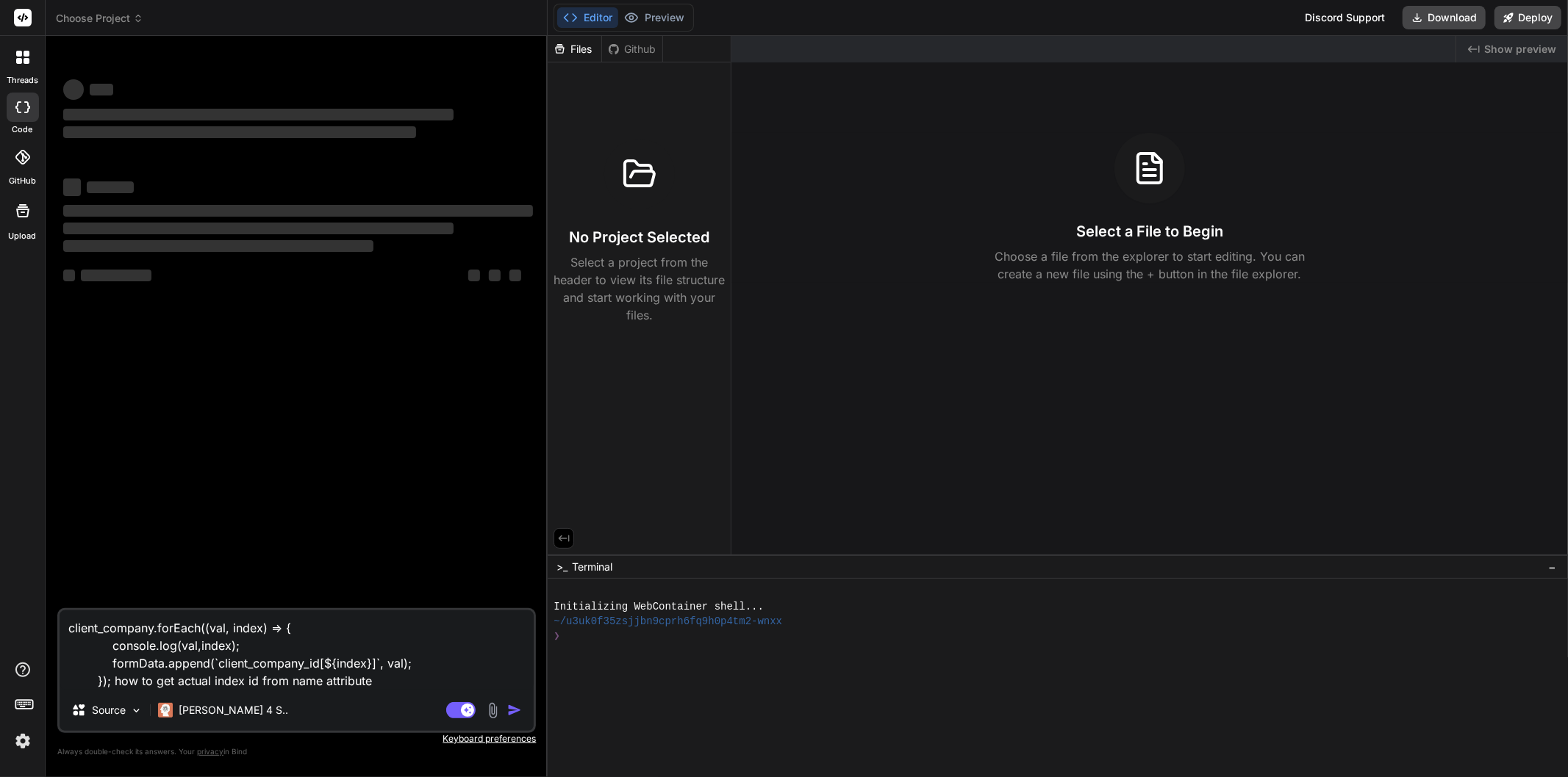
click at [610, 633] on div "❯" at bounding box center [1050, 635] width 995 height 14
click at [26, 115] on div at bounding box center [23, 107] width 32 height 29
type textarea "x"
